Goal: Task Accomplishment & Management: Complete application form

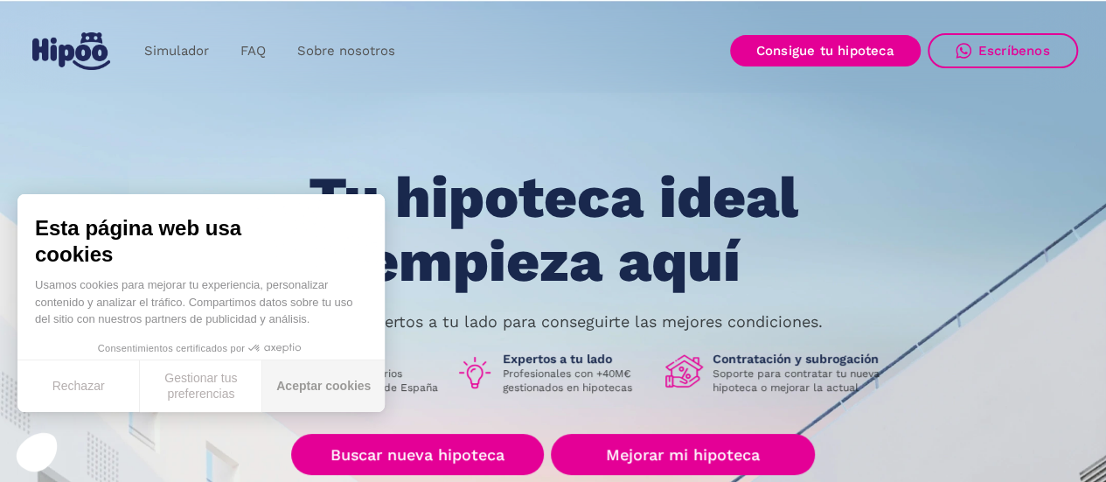
click at [332, 386] on button "Aceptar cookies" at bounding box center [323, 386] width 122 height 52
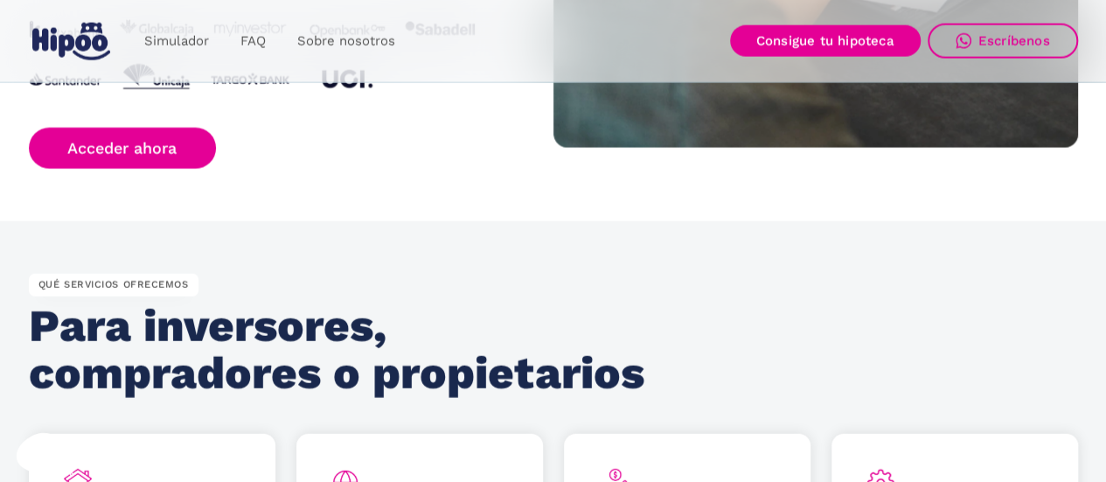
scroll to position [2489, 0]
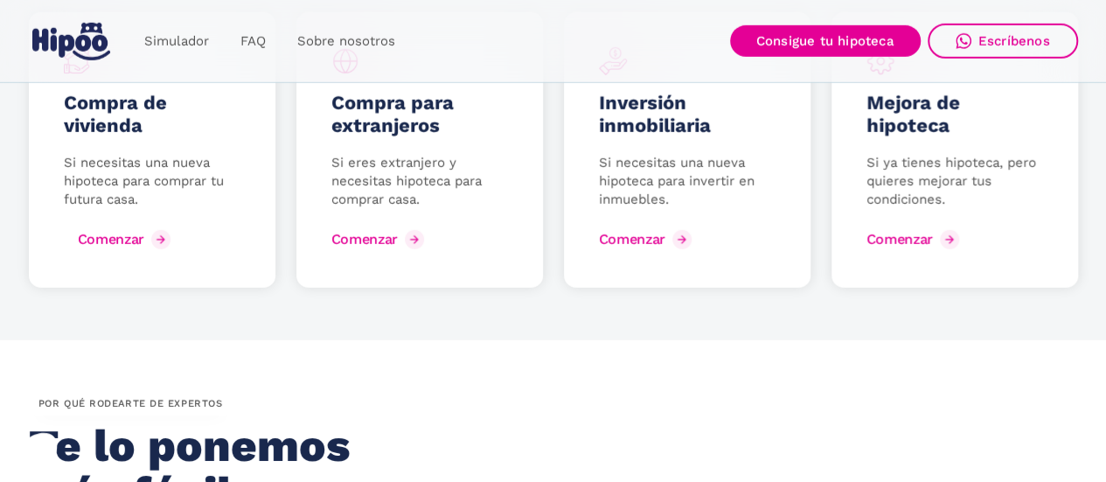
click at [94, 244] on div "Comenzar" at bounding box center [111, 239] width 66 height 17
click at [101, 237] on div "Comenzar" at bounding box center [111, 239] width 66 height 17
